Goal: Task Accomplishment & Management: Complete application form

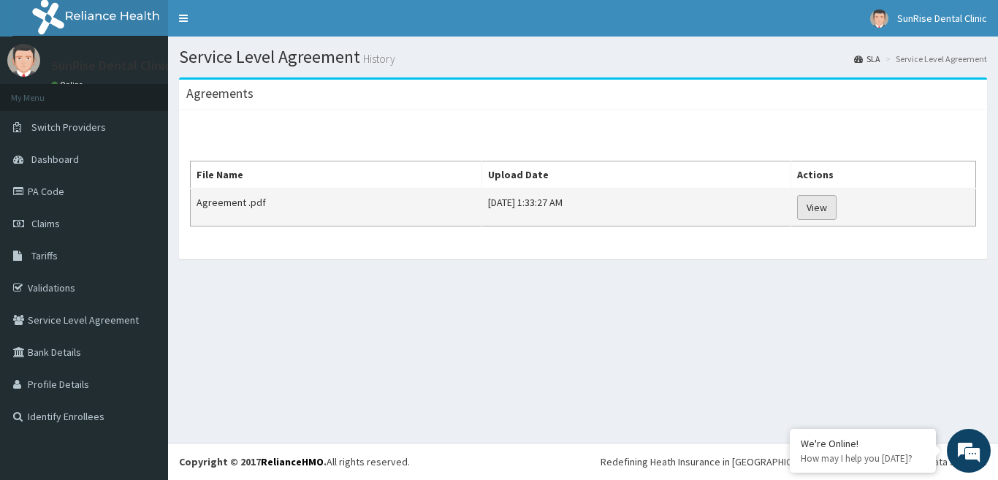
click at [836, 206] on link "View" at bounding box center [816, 207] width 39 height 25
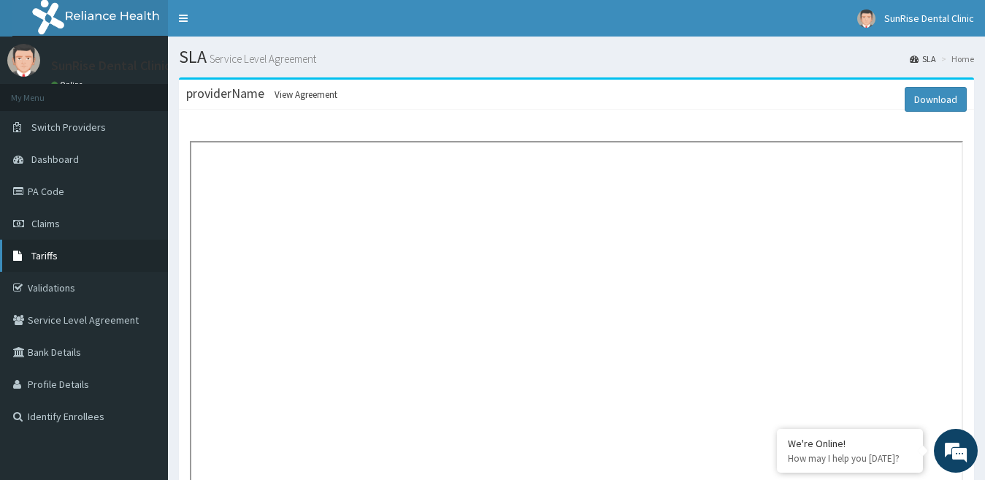
click at [102, 260] on link "Tariffs" at bounding box center [84, 256] width 168 height 32
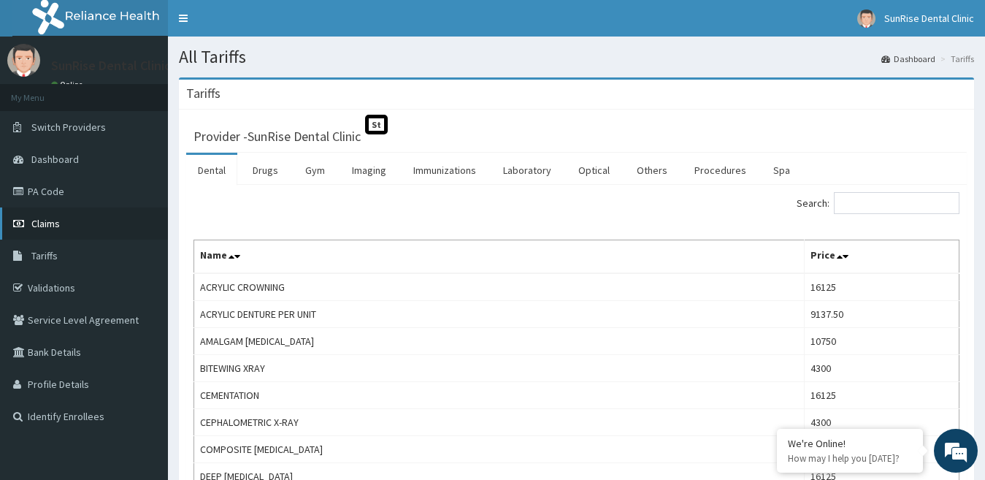
click at [141, 211] on link "Claims" at bounding box center [84, 223] width 168 height 32
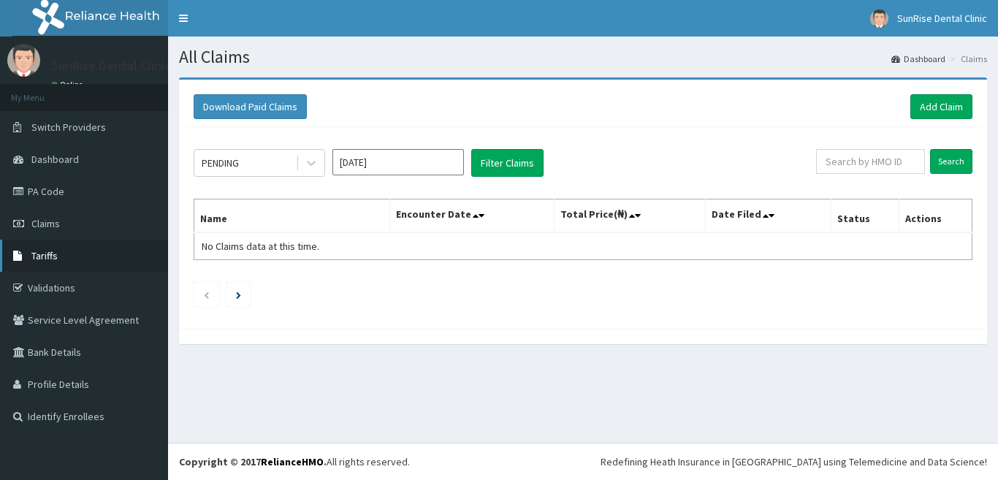
click at [110, 254] on link "Tariffs" at bounding box center [84, 256] width 168 height 32
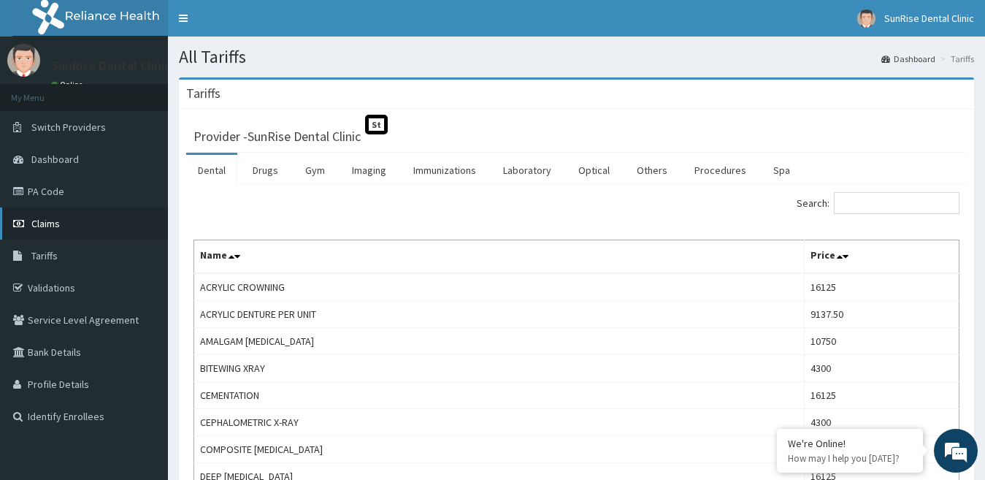
click at [107, 229] on link "Claims" at bounding box center [84, 223] width 168 height 32
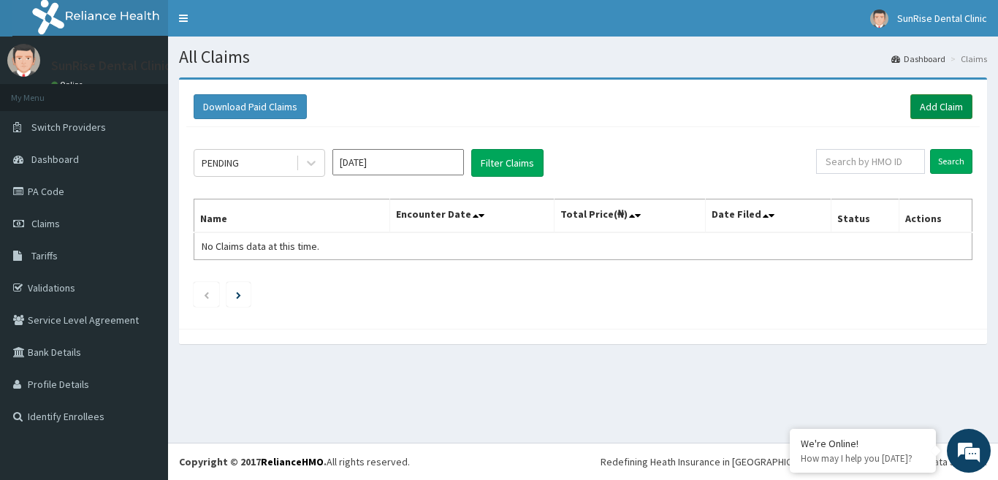
click at [951, 105] on link "Add Claim" at bounding box center [941, 106] width 62 height 25
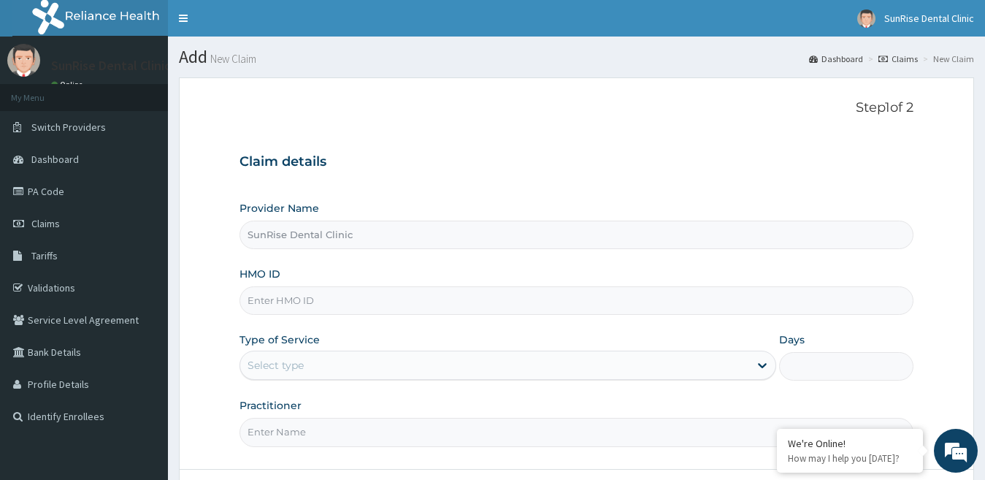
click at [348, 305] on input "HMO ID" at bounding box center [577, 300] width 675 height 28
type input "ACQ/10210/A"
click at [761, 368] on icon at bounding box center [762, 365] width 15 height 15
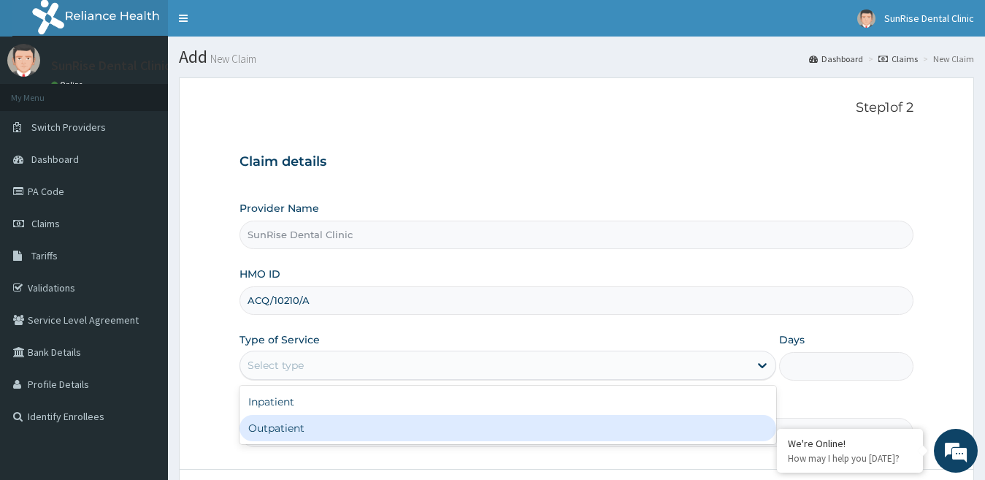
click at [489, 439] on div "Outpatient" at bounding box center [509, 428] width 538 height 26
type input "1"
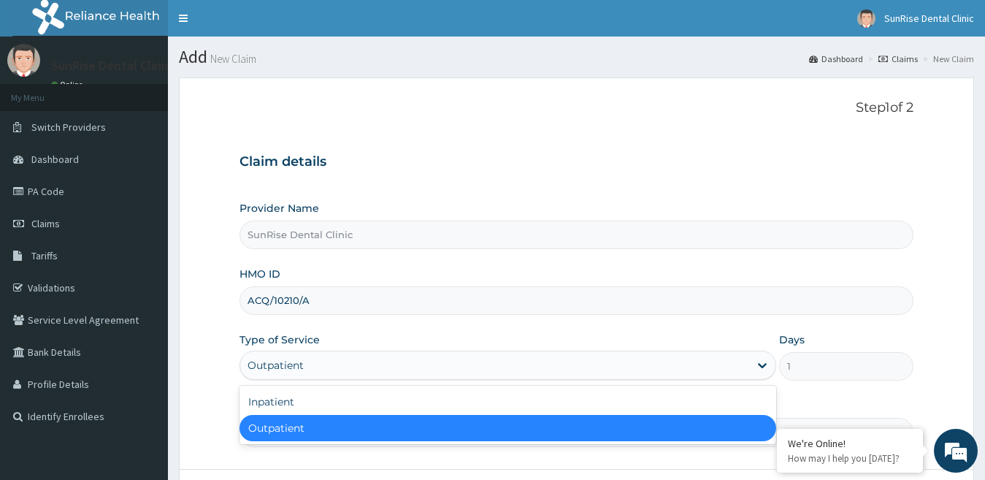
click at [690, 435] on div "Outpatient" at bounding box center [509, 428] width 538 height 26
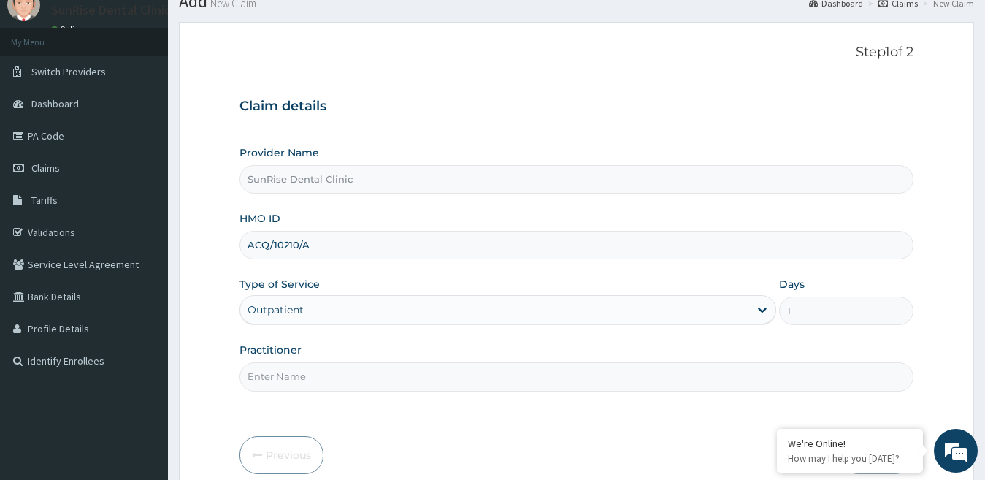
scroll to position [57, 0]
click at [427, 385] on input "Practitioner" at bounding box center [577, 375] width 675 height 28
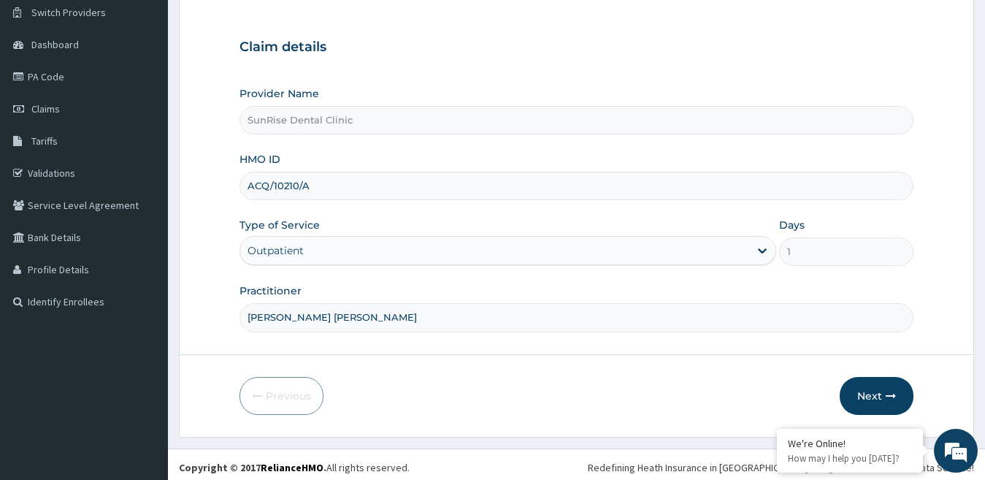
scroll to position [115, 0]
type input "[PERSON_NAME] [PERSON_NAME]"
click at [873, 392] on button "Next" at bounding box center [877, 395] width 74 height 38
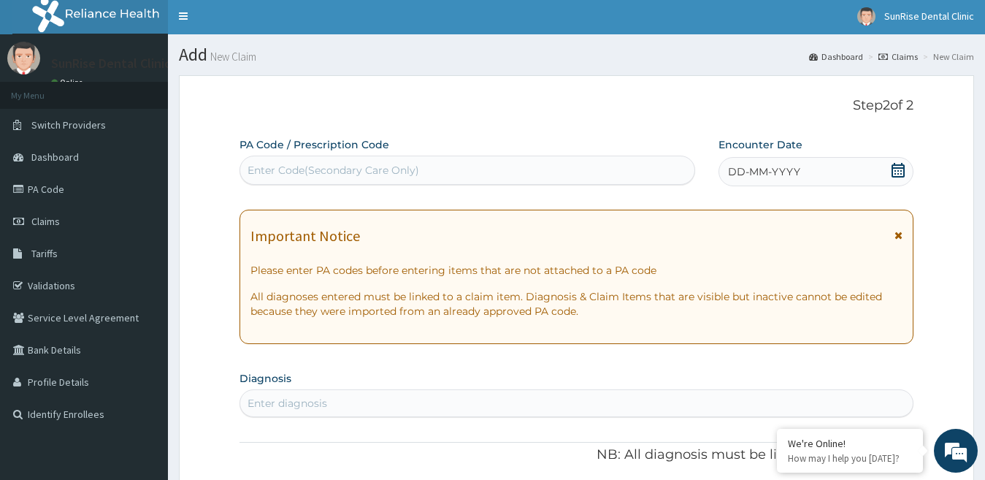
scroll to position [0, 0]
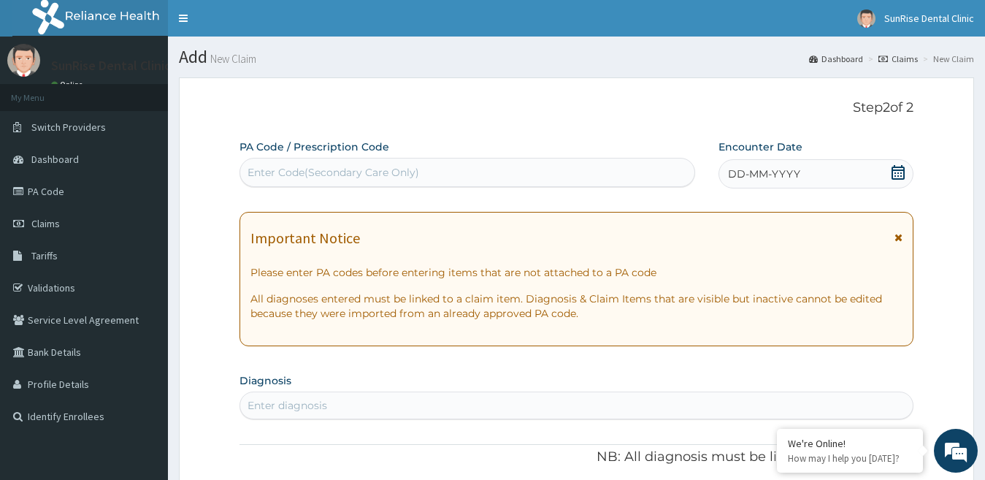
click at [383, 175] on div "Enter Code(Secondary Care Only)" at bounding box center [334, 172] width 172 height 15
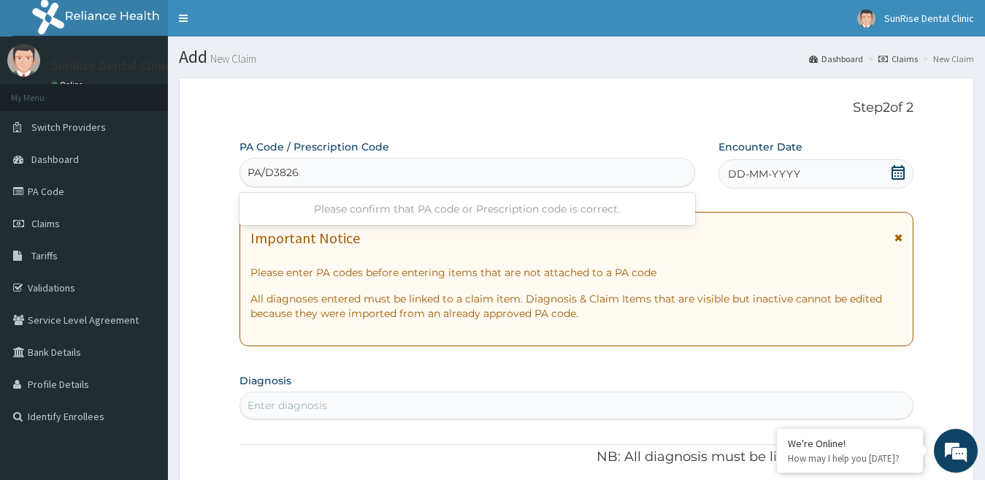
type input "PA/D3826D"
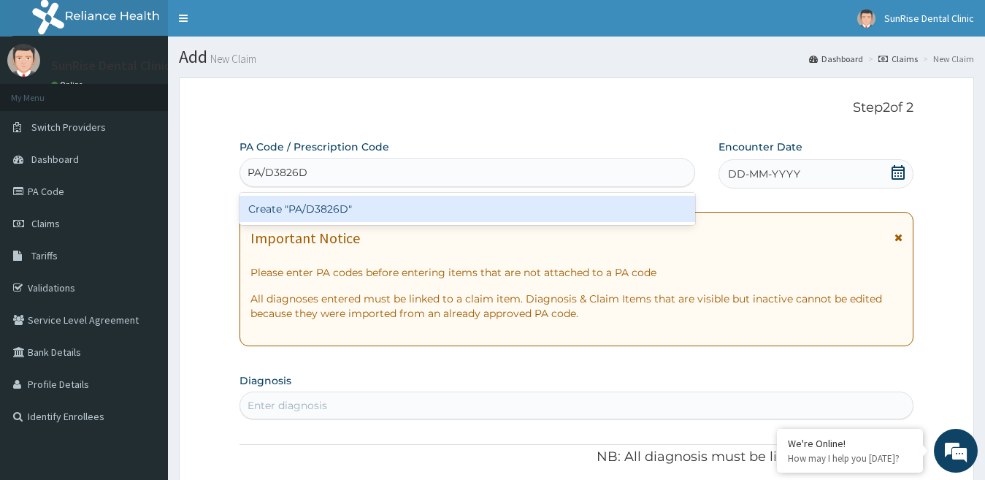
click at [381, 210] on div "Create "PA/D3826D"" at bounding box center [468, 209] width 456 height 26
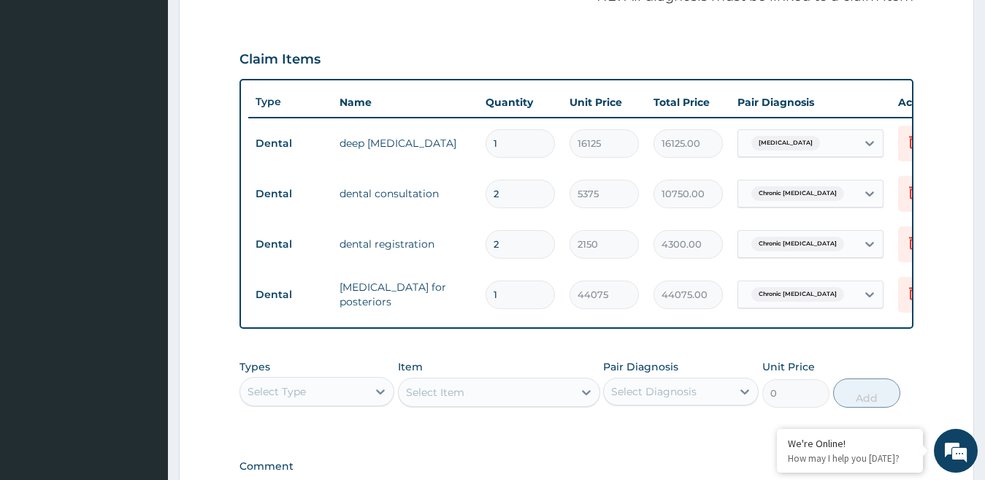
scroll to position [459, 0]
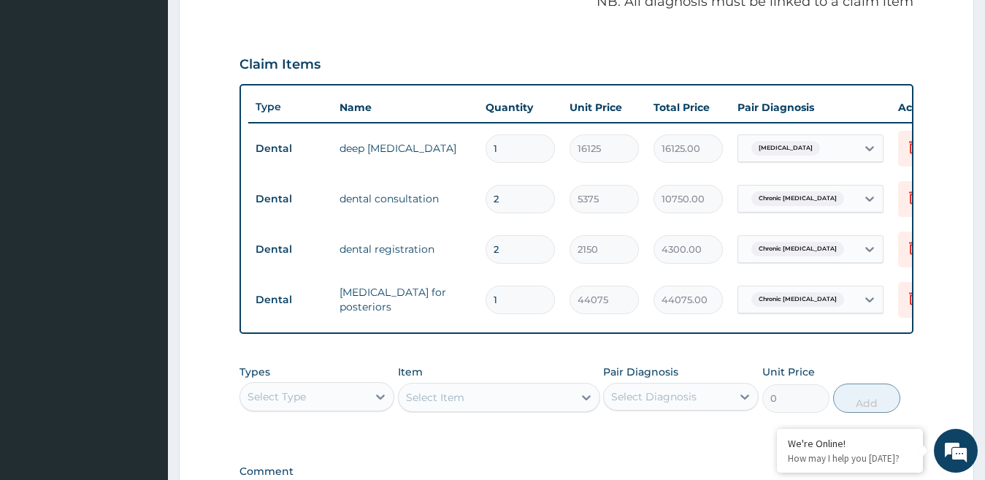
click at [958, 310] on form "Step 2 of 2 PA Code / Prescription Code PA/D3826D Encounter Date [DATE] Importa…" at bounding box center [576, 122] width 795 height 1009
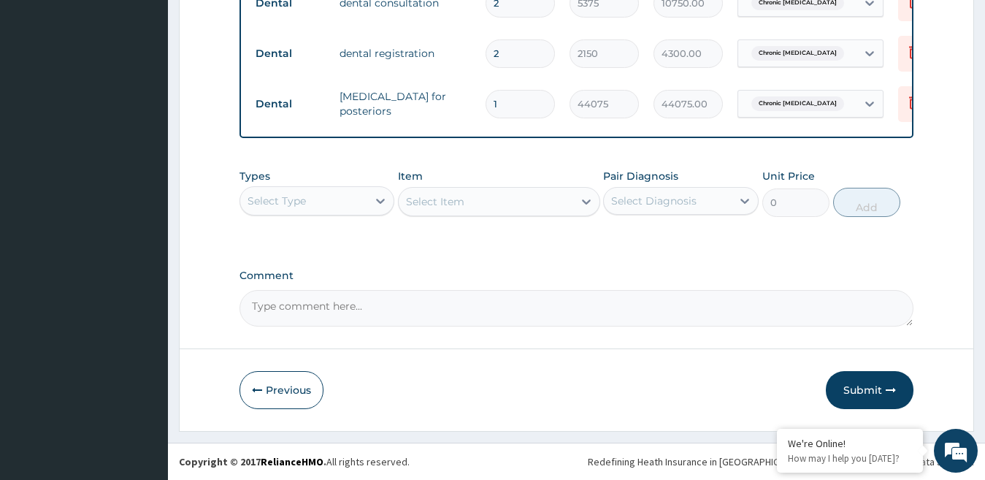
scroll to position [665, 0]
click at [869, 390] on button "Submit" at bounding box center [870, 390] width 88 height 38
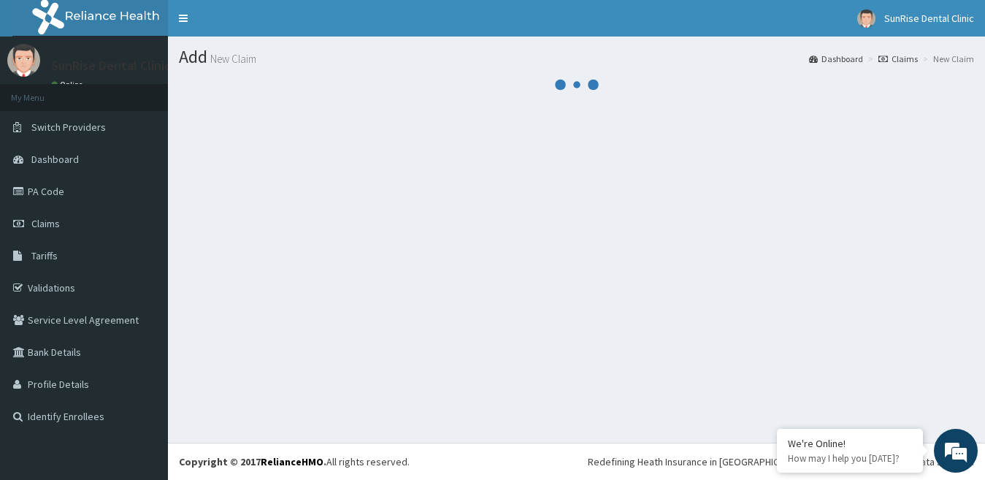
scroll to position [0, 0]
